Goal: Information Seeking & Learning: Check status

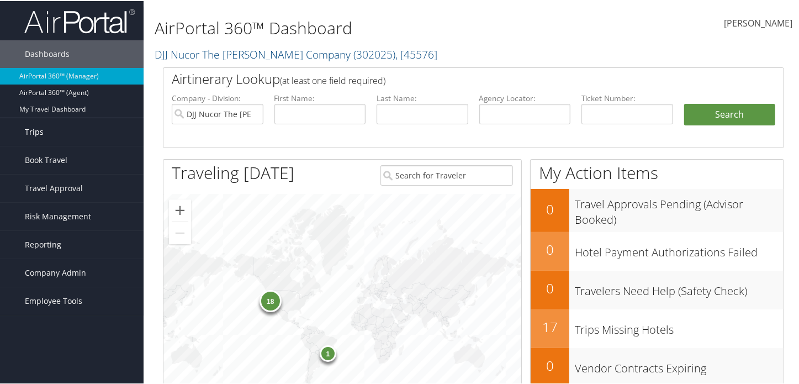
click at [16, 137] on link "Trips" at bounding box center [72, 131] width 144 height 28
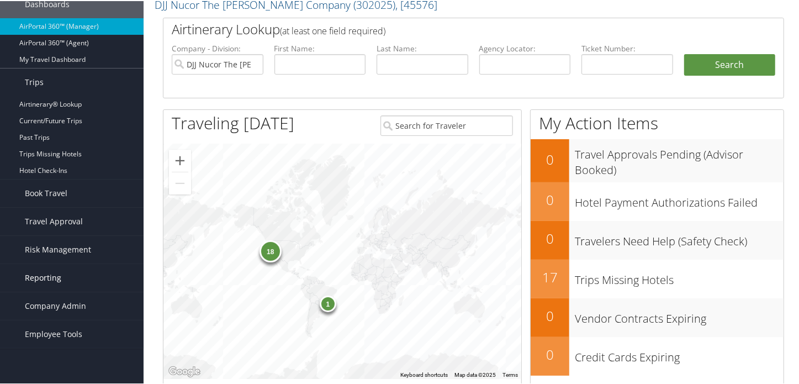
click at [66, 278] on link "Reporting" at bounding box center [72, 277] width 144 height 28
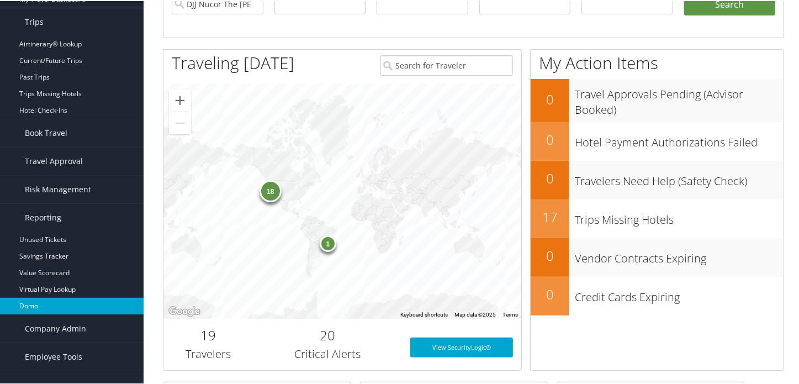
scroll to position [200, 0]
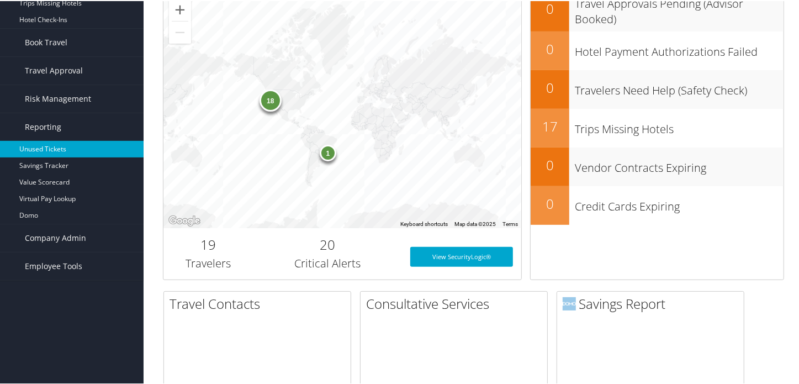
click at [50, 150] on link "Unused Tickets" at bounding box center [72, 148] width 144 height 17
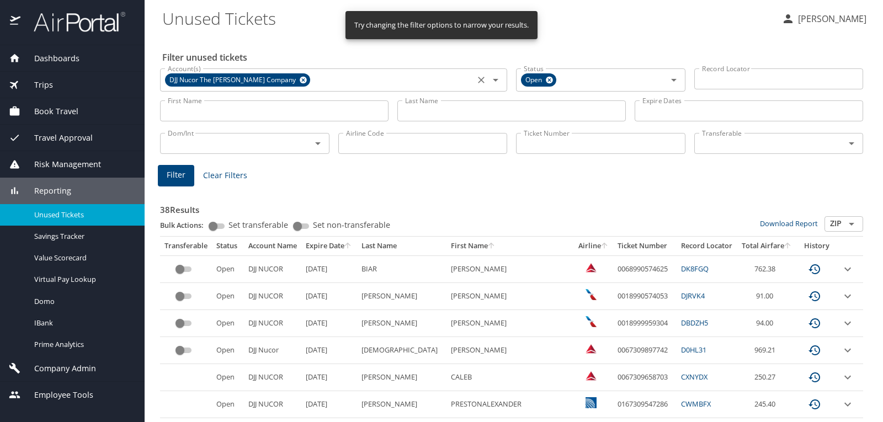
click at [299, 79] on icon at bounding box center [303, 80] width 8 height 12
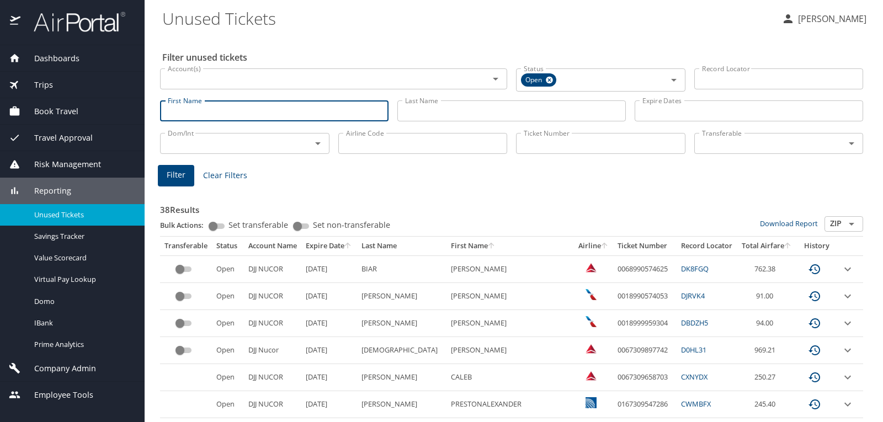
click at [284, 115] on input "First Name" at bounding box center [274, 110] width 229 height 21
type input "stephanie"
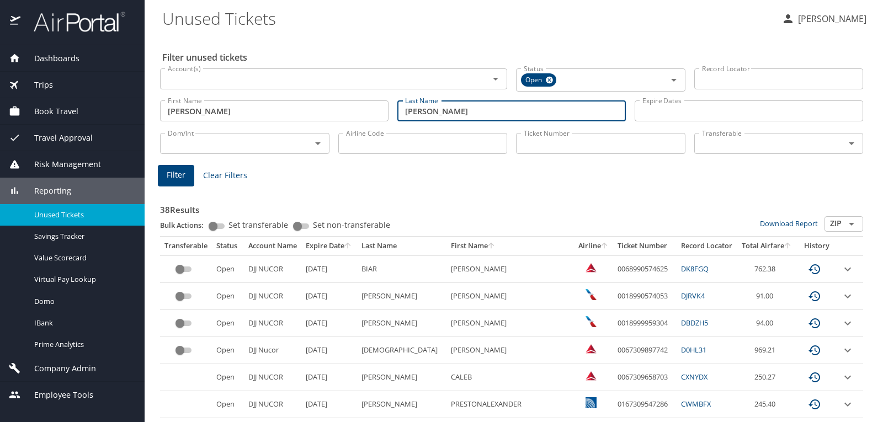
type input "durr"
click at [173, 174] on span "Filter" at bounding box center [176, 175] width 19 height 14
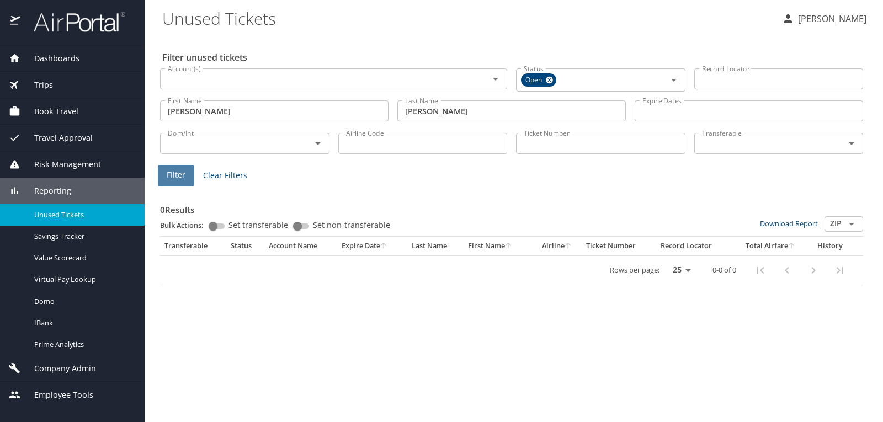
click at [184, 181] on span "Filter" at bounding box center [176, 175] width 19 height 14
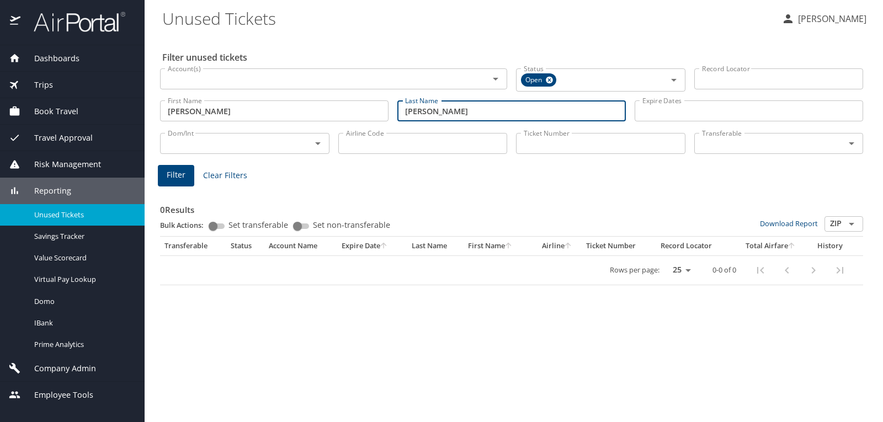
drag, startPoint x: 447, startPoint y: 109, endPoint x: 337, endPoint y: 111, distance: 109.4
click at [338, 111] on div "First Name stephanie First Name Last Name durr Last Name Expire Dates Expire Da…" at bounding box center [512, 111] width 712 height 39
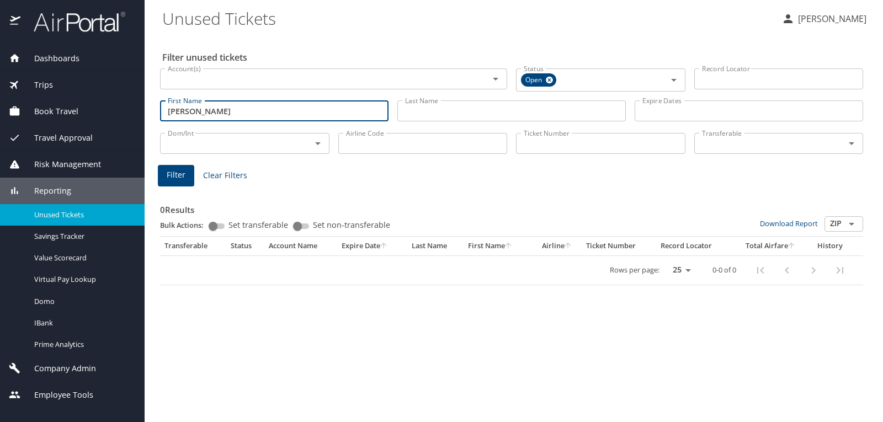
click at [175, 113] on input "stephanie" at bounding box center [274, 110] width 229 height 21
click at [567, 146] on input "Ticket Number" at bounding box center [601, 143] width 170 height 21
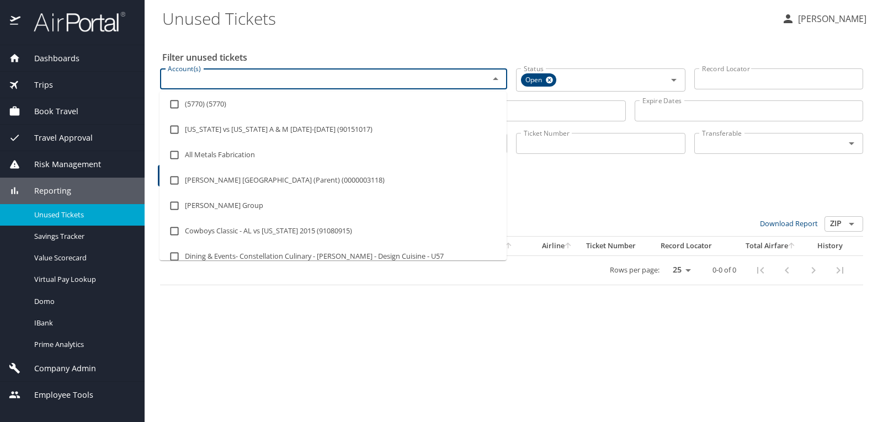
click at [467, 77] on input "Account(s)" at bounding box center [317, 79] width 308 height 14
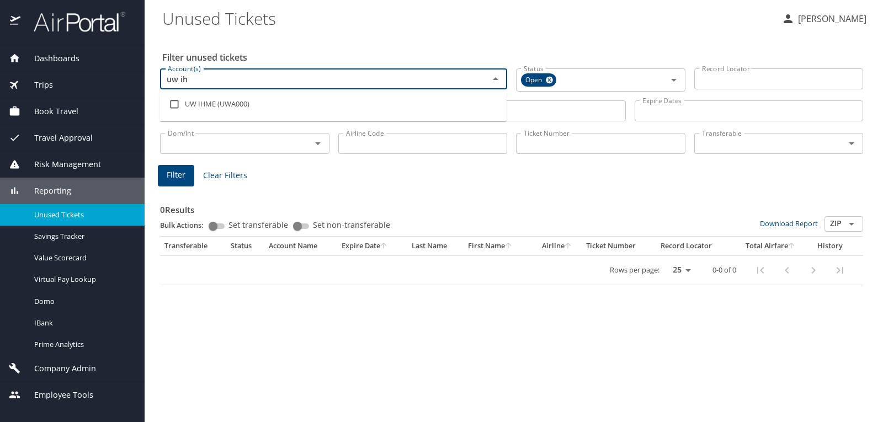
type input "uw i"
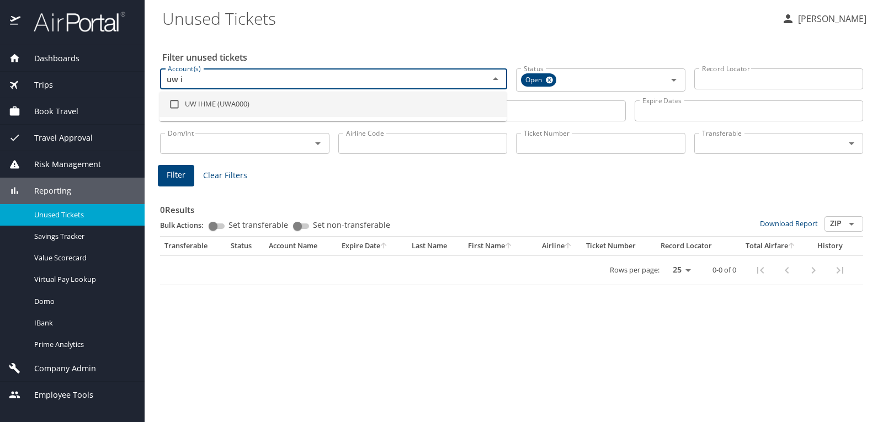
click at [307, 110] on li "UW IHME (UWA000)" at bounding box center [333, 104] width 347 height 25
checkbox input "true"
type input "uw i"
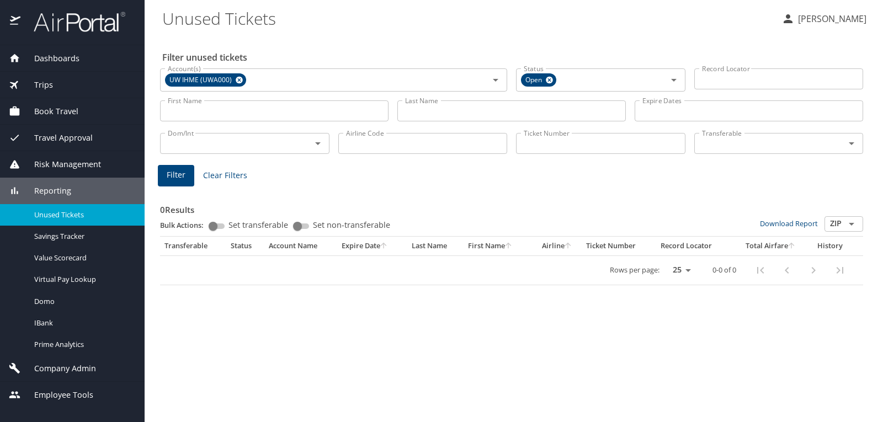
click at [477, 193] on div "0 Results Bulk Actions: Set transferable Set non-transferable Download Report Z…" at bounding box center [511, 237] width 703 height 97
click at [162, 173] on button "Filter" at bounding box center [176, 176] width 36 height 22
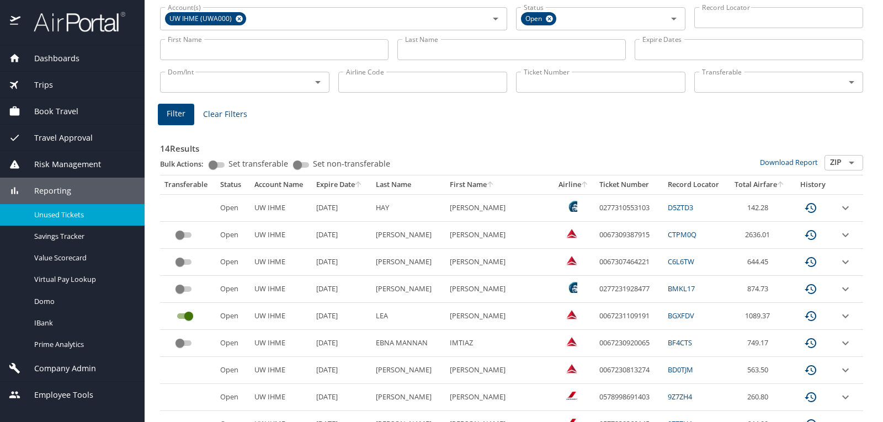
scroll to position [81, 0]
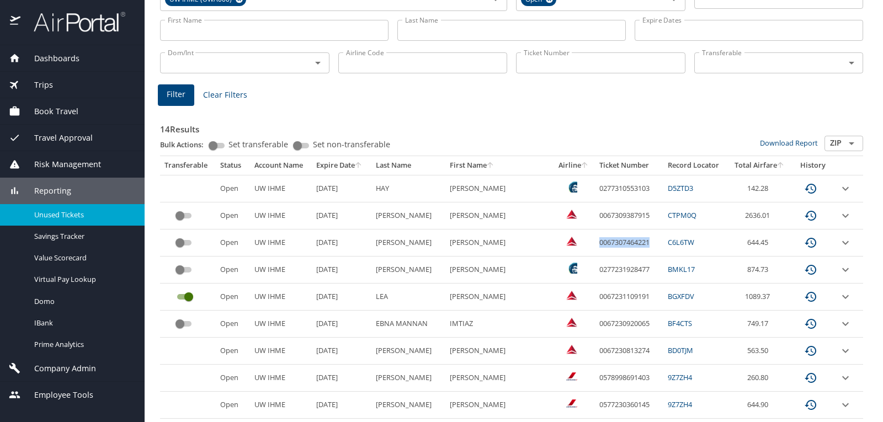
drag, startPoint x: 602, startPoint y: 244, endPoint x: 657, endPoint y: 248, distance: 54.8
click at [657, 248] on td "0067307464221" at bounding box center [629, 243] width 68 height 27
click at [515, 134] on h3 "14 Results" at bounding box center [511, 126] width 703 height 19
drag, startPoint x: 601, startPoint y: 352, endPoint x: 658, endPoint y: 354, distance: 56.9
click at [658, 354] on td "0067230813274" at bounding box center [629, 351] width 68 height 27
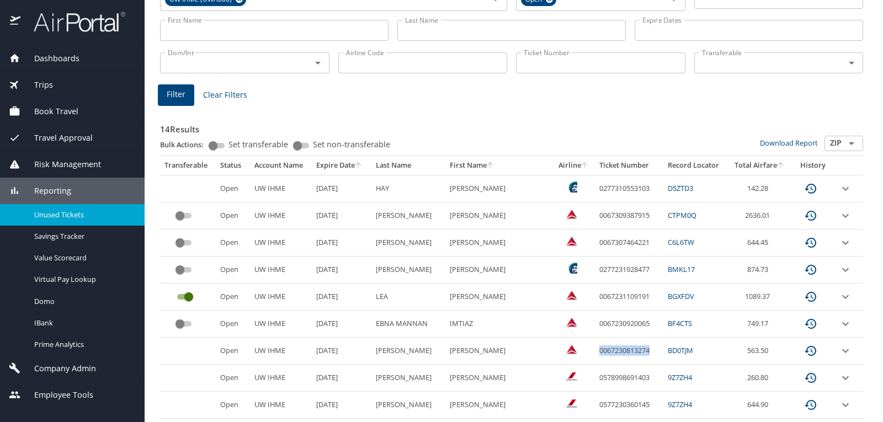
copy td "0067230813274"
click at [749, 355] on td "563.50" at bounding box center [759, 351] width 63 height 27
click at [843, 351] on icon "expand row" at bounding box center [846, 351] width 7 height 4
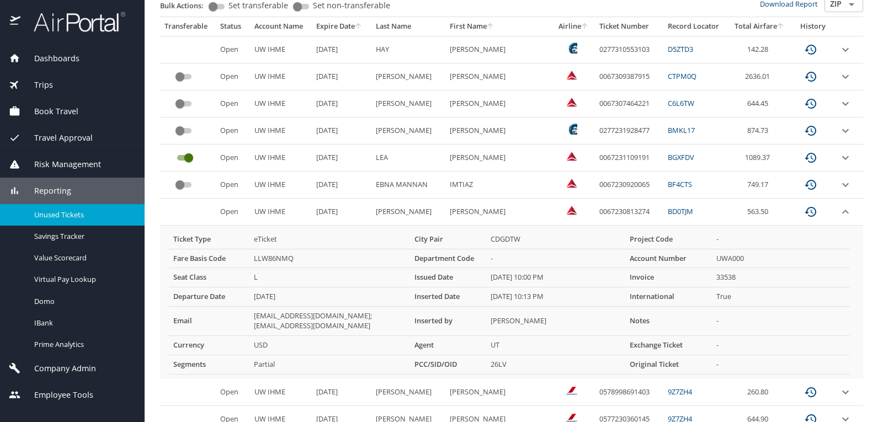
scroll to position [246, 0]
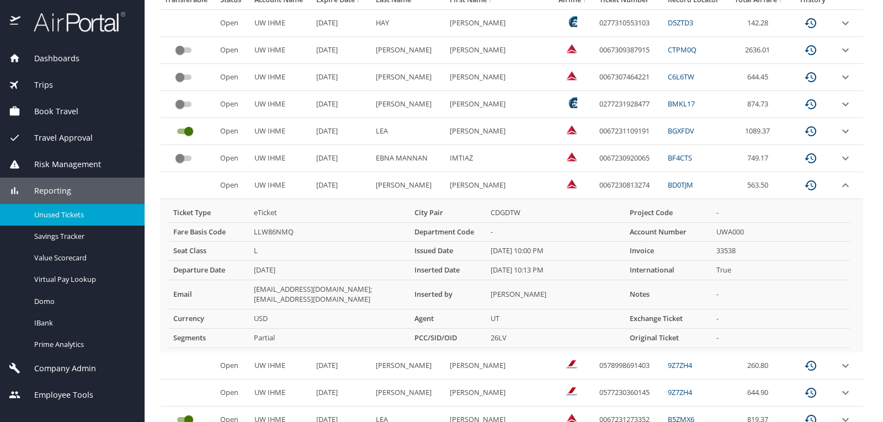
click at [669, 184] on link "BD0TJM" at bounding box center [680, 185] width 25 height 10
drag, startPoint x: 702, startPoint y: 182, endPoint x: 663, endPoint y: 184, distance: 39.3
click at [664, 184] on td "BD0TJM" at bounding box center [696, 185] width 65 height 27
copy link "BD0TJM"
click at [668, 80] on link "C6L6TW" at bounding box center [681, 77] width 27 height 10
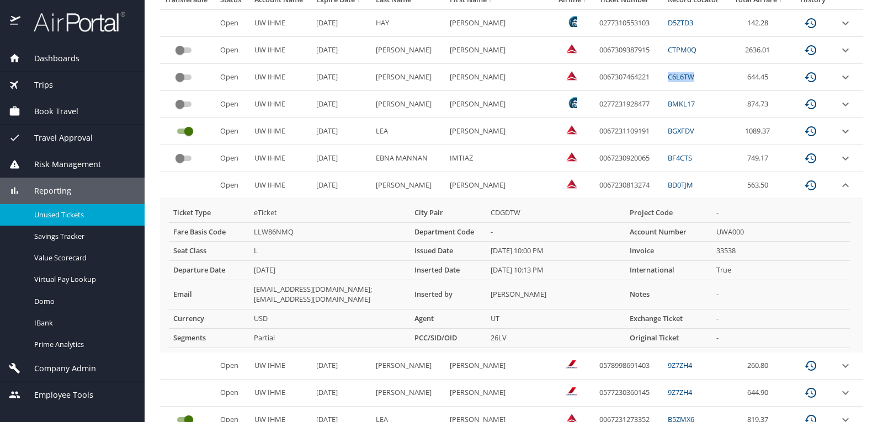
drag, startPoint x: 702, startPoint y: 80, endPoint x: 664, endPoint y: 82, distance: 38.1
click at [664, 82] on td "C6L6TW" at bounding box center [696, 77] width 65 height 27
copy link "C6L6TW"
click at [842, 183] on icon "expand row" at bounding box center [845, 185] width 13 height 13
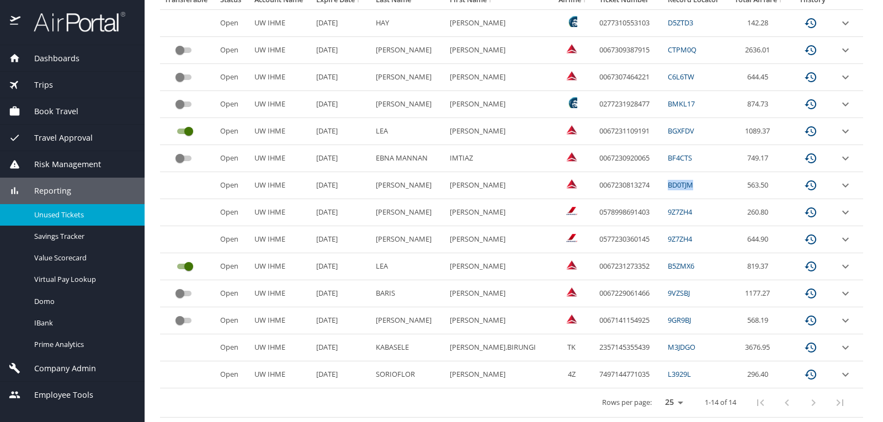
drag, startPoint x: 700, startPoint y: 189, endPoint x: 671, endPoint y: 189, distance: 28.2
click at [671, 189] on td "BD0TJM" at bounding box center [696, 185] width 65 height 27
copy link "BD0TJM"
click at [839, 188] on icon "expand row" at bounding box center [845, 185] width 13 height 13
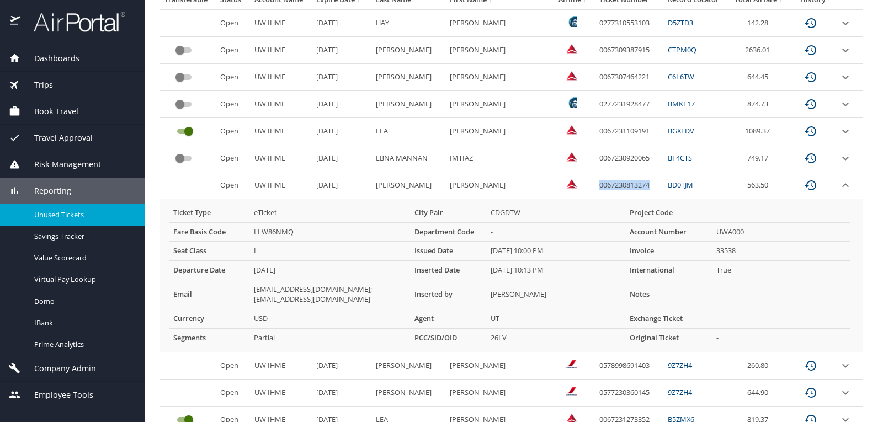
drag, startPoint x: 596, startPoint y: 182, endPoint x: 657, endPoint y: 189, distance: 60.6
click at [657, 189] on td "0067230813274" at bounding box center [629, 185] width 68 height 27
copy td "0067230813274"
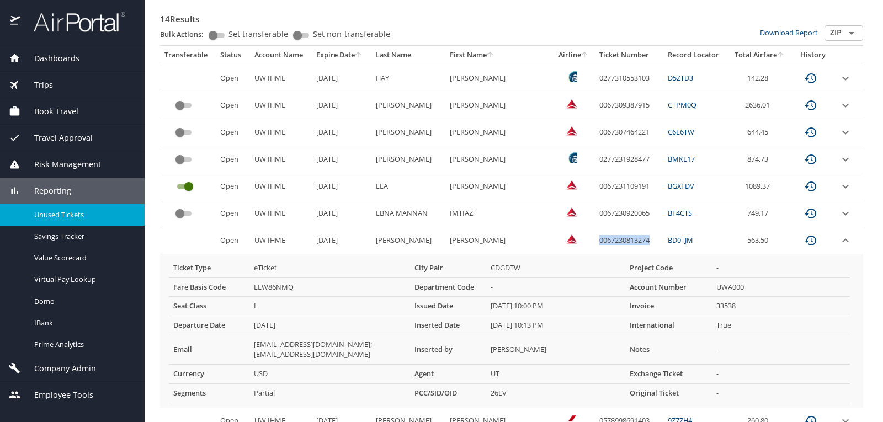
click at [841, 240] on icon "expand row" at bounding box center [845, 240] width 13 height 13
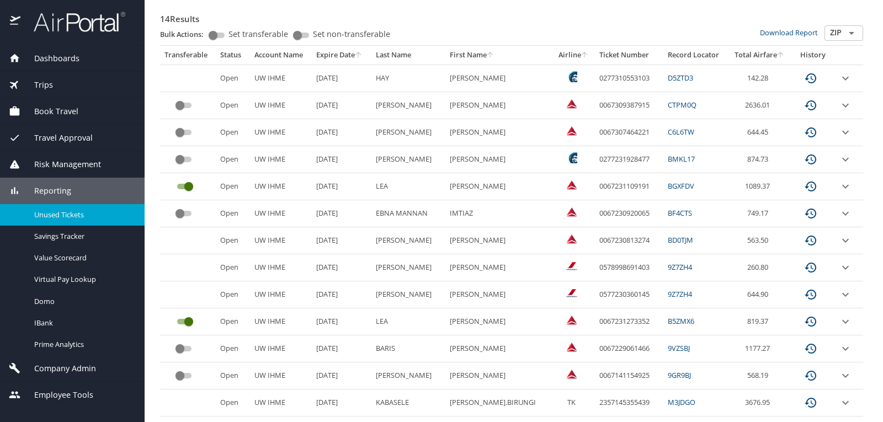
click at [513, 242] on P "STEPHANIE P" at bounding box center [499, 240] width 107 height 27
click at [841, 244] on icon "expand row" at bounding box center [845, 240] width 13 height 13
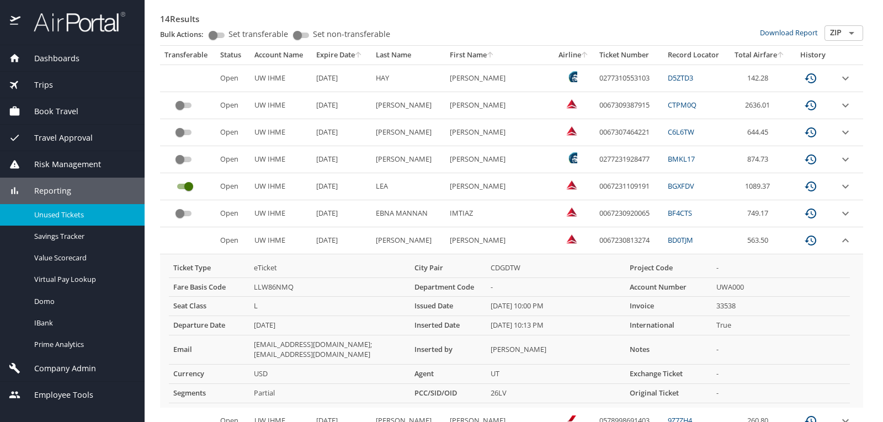
scroll to position [246, 0]
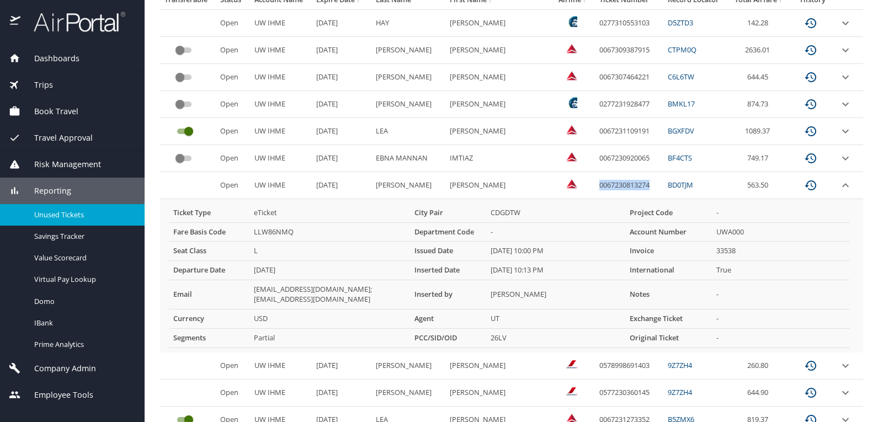
drag, startPoint x: 654, startPoint y: 186, endPoint x: 596, endPoint y: 187, distance: 58.0
click at [596, 187] on td "0067230813274" at bounding box center [629, 185] width 68 height 27
copy td "0067230813274"
click at [598, 235] on td "-" at bounding box center [556, 232] width 140 height 19
